Goal: Information Seeking & Learning: Learn about a topic

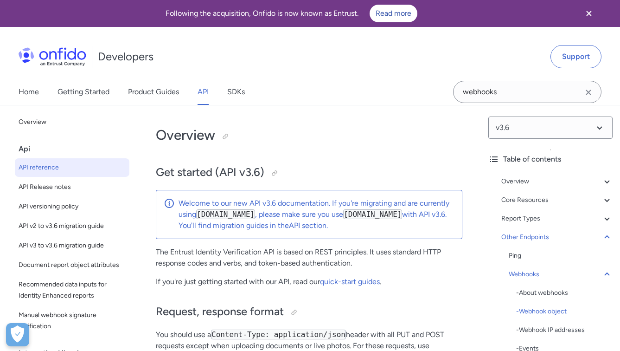
select select "http"
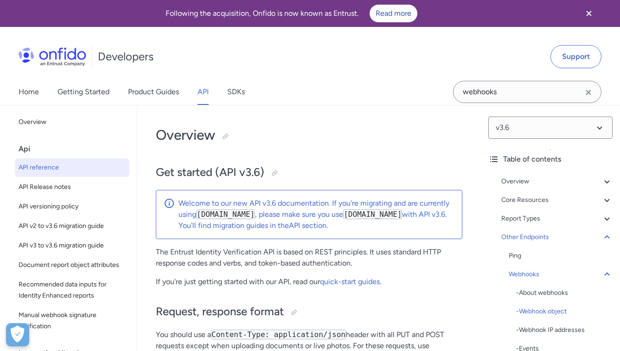
select select "http"
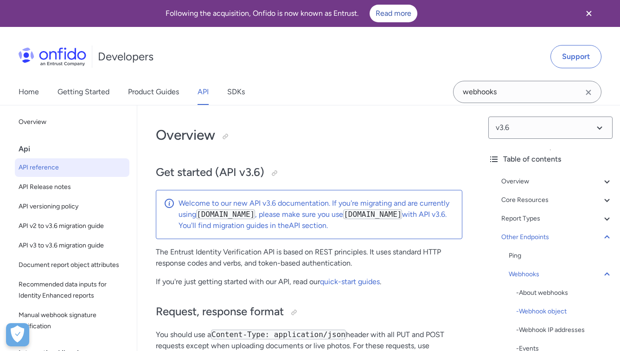
select select "http"
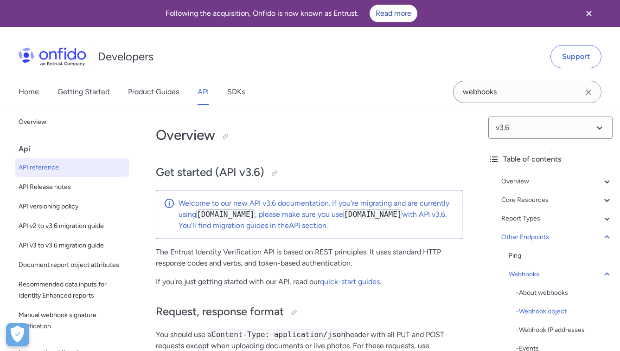
select select "http"
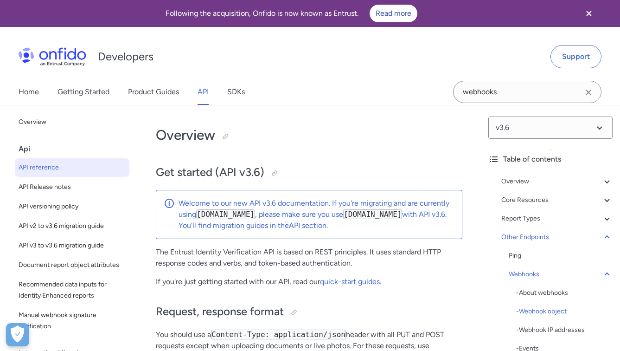
select select "http"
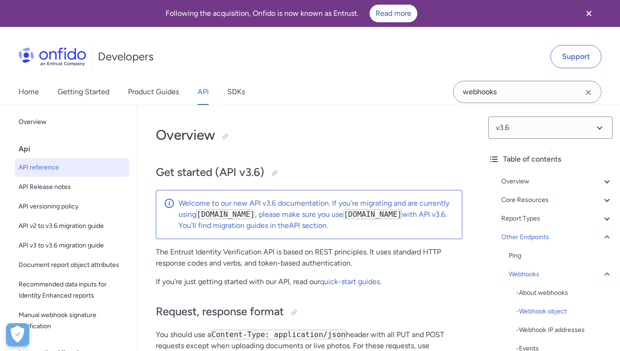
select select "http"
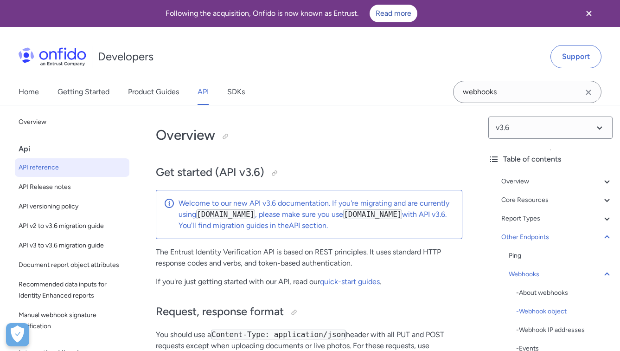
select select "http"
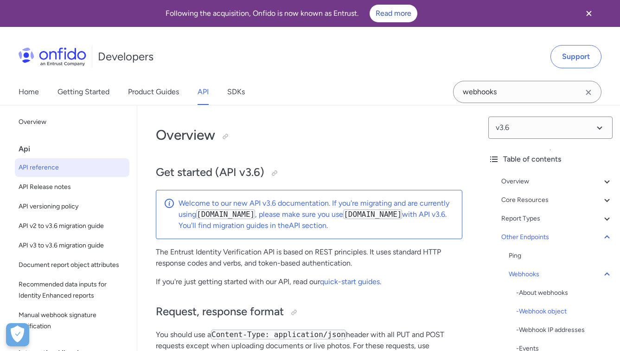
select select "http"
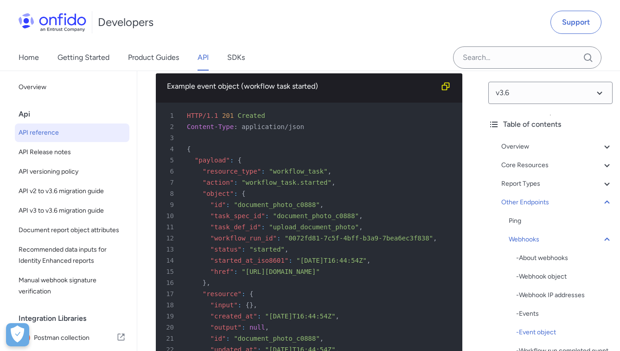
scroll to position [16, 0]
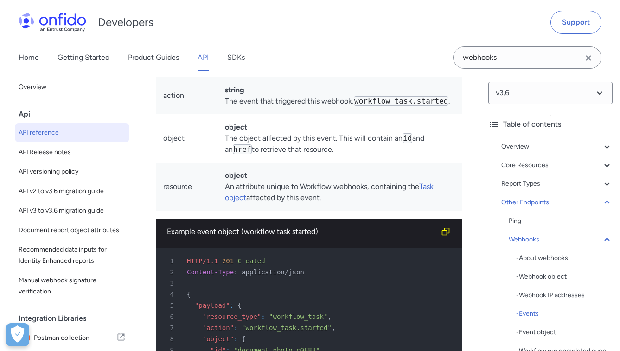
scroll to position [96000, 0]
